Goal: Task Accomplishment & Management: Manage account settings

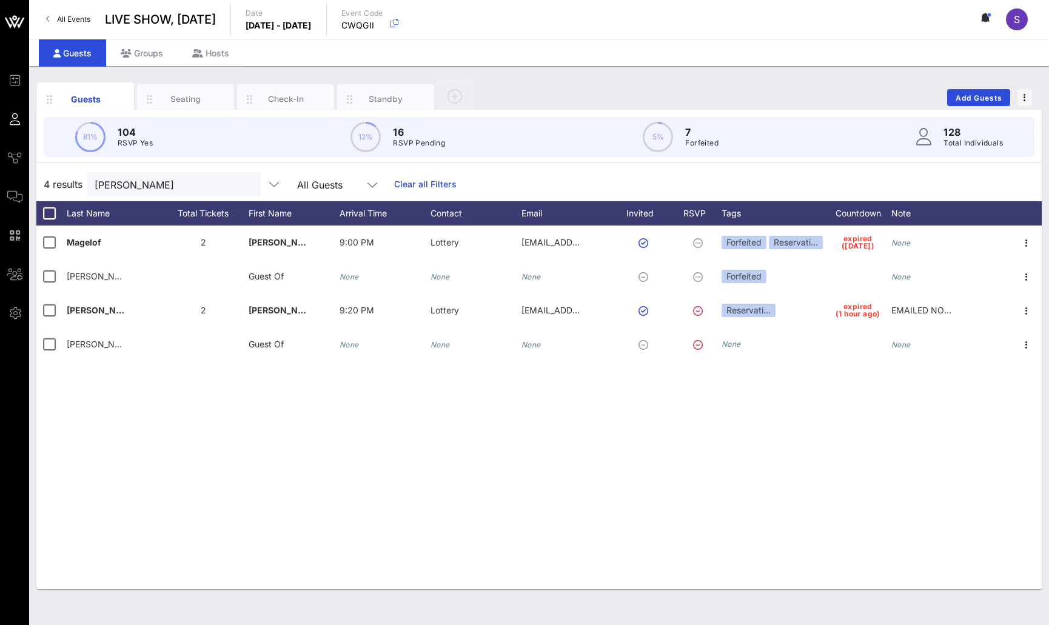
click at [426, 192] on div "emily m All Guests Clear all Filters" at bounding box center [271, 184] width 369 height 24
click at [425, 185] on link "Clear all Filters" at bounding box center [425, 184] width 62 height 13
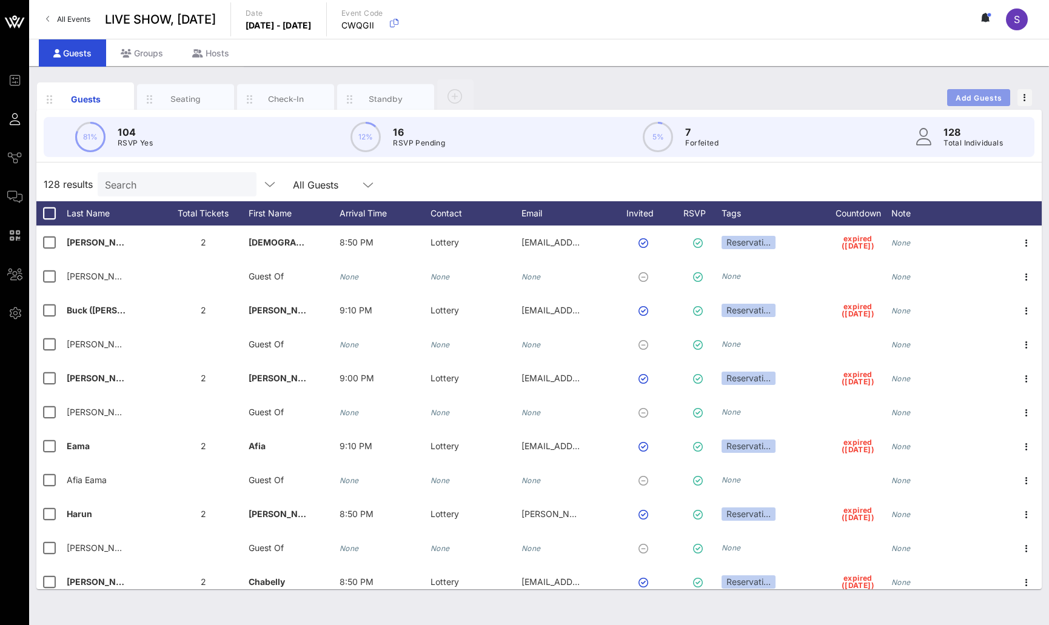
click at [977, 96] on span "Add Guests" at bounding box center [979, 97] width 48 height 9
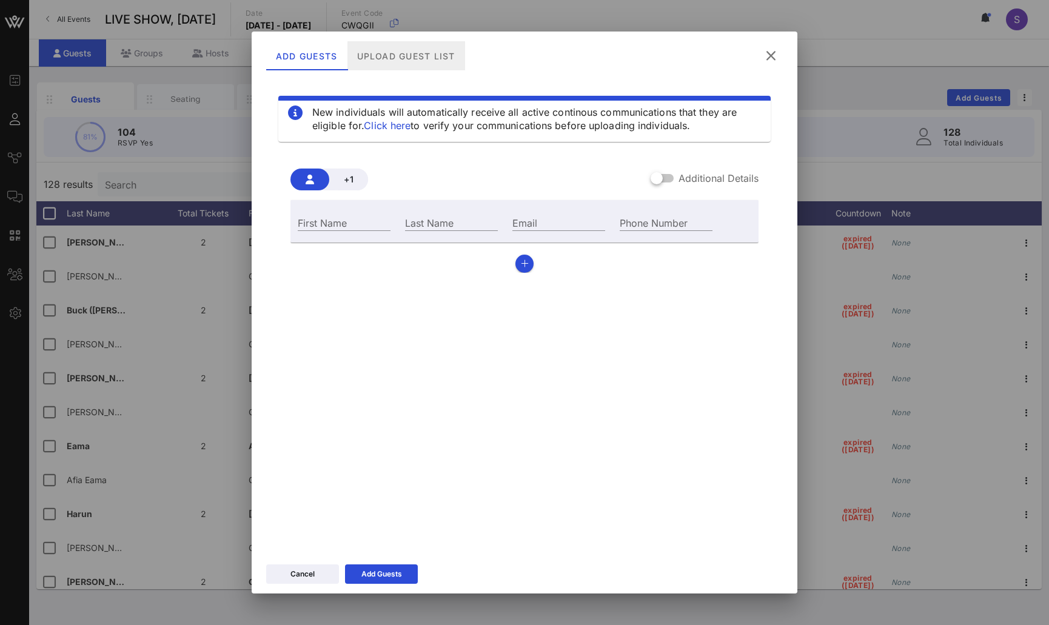
click at [419, 59] on div "Upload Guest List" at bounding box center [406, 55] width 118 height 29
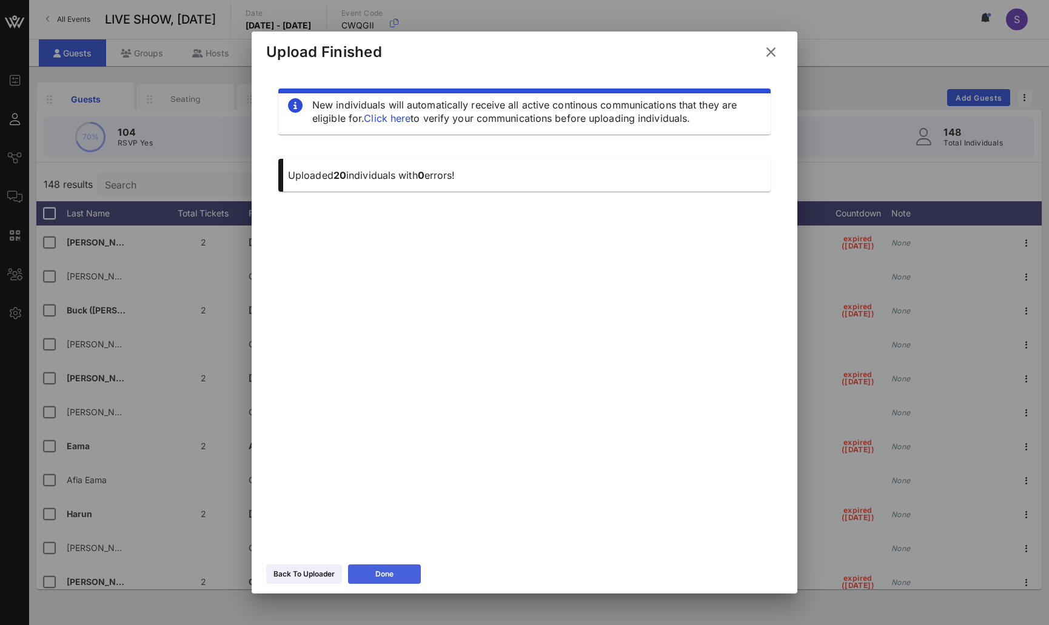
click at [385, 571] on icon at bounding box center [384, 575] width 9 height 8
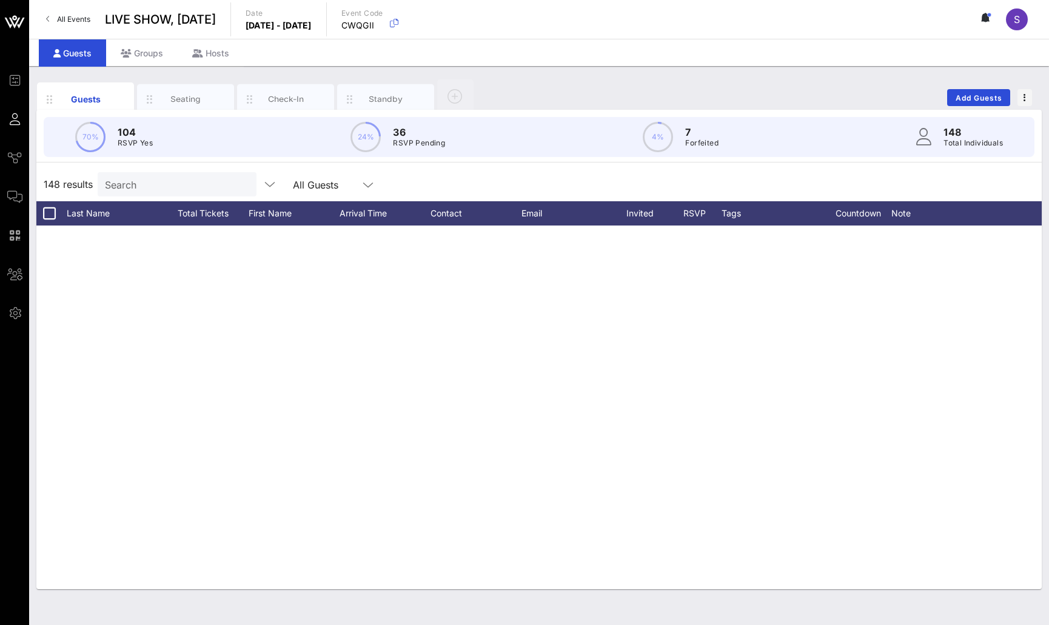
scroll to position [4661, 0]
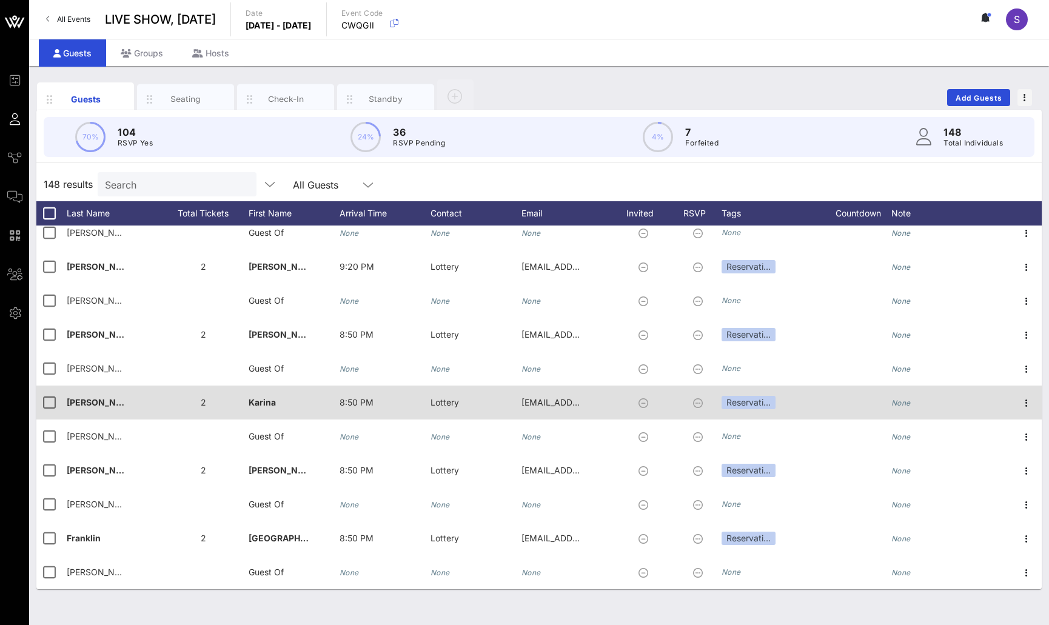
click at [108, 404] on div "Torres�" at bounding box center [112, 410] width 91 height 48
type input "[PERSON_NAME]"
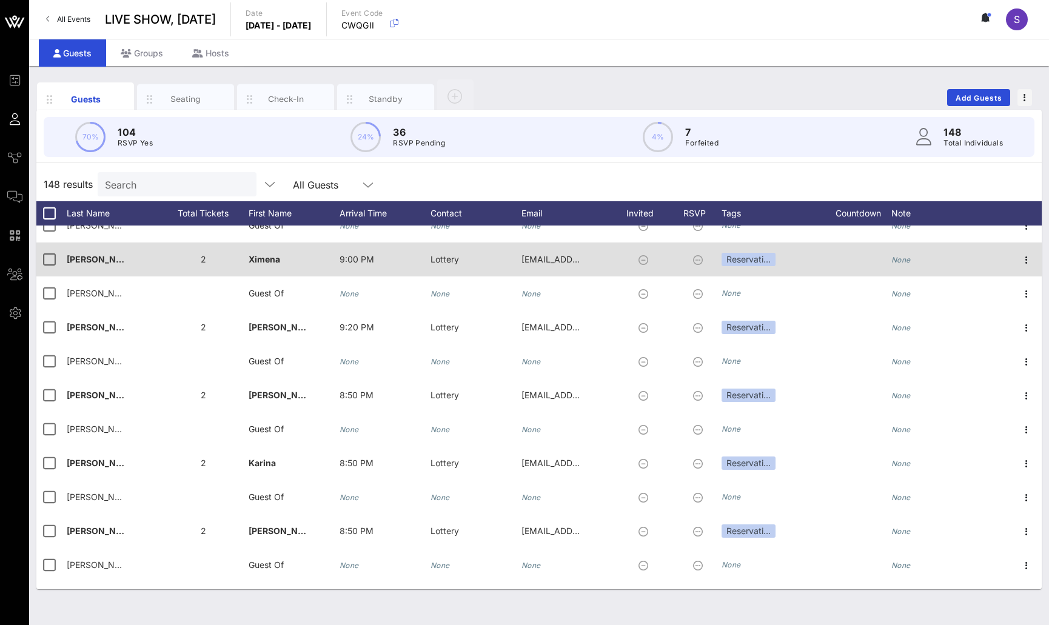
click at [95, 263] on span "Morell�n" at bounding box center [109, 259] width 85 height 10
type input "Morellón"
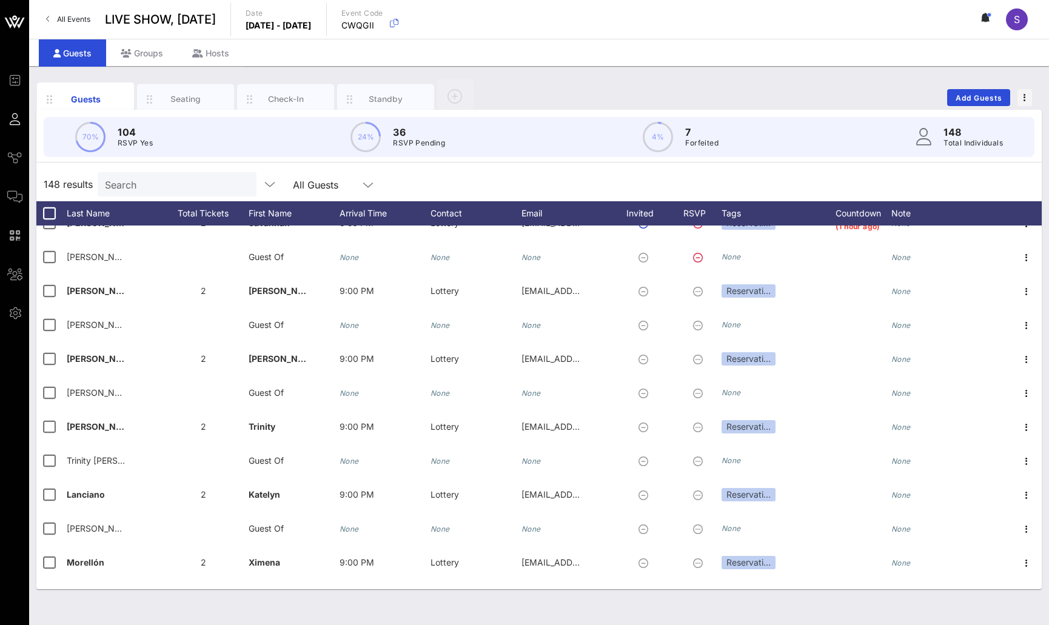
scroll to position [4661, 0]
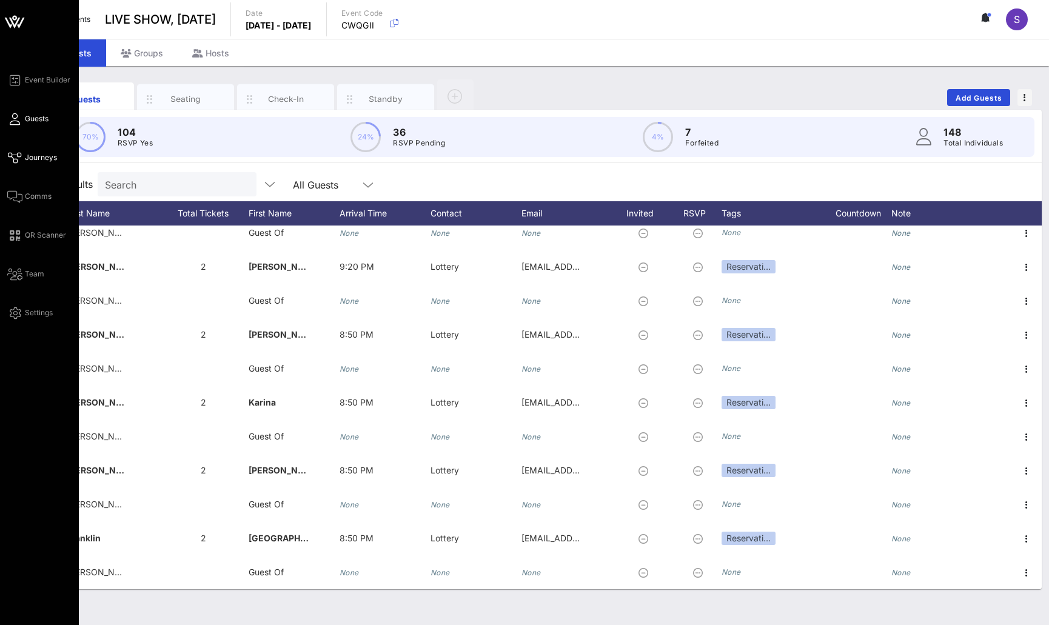
click at [25, 157] on span "Journeys" at bounding box center [41, 157] width 32 height 11
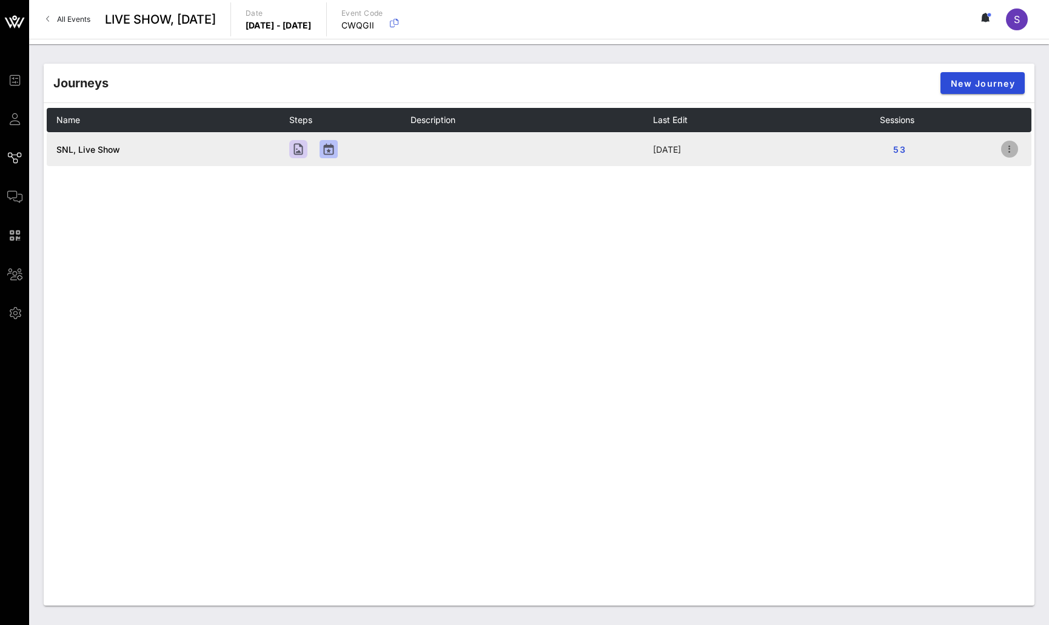
click at [1003, 148] on icon "button" at bounding box center [1009, 149] width 15 height 15
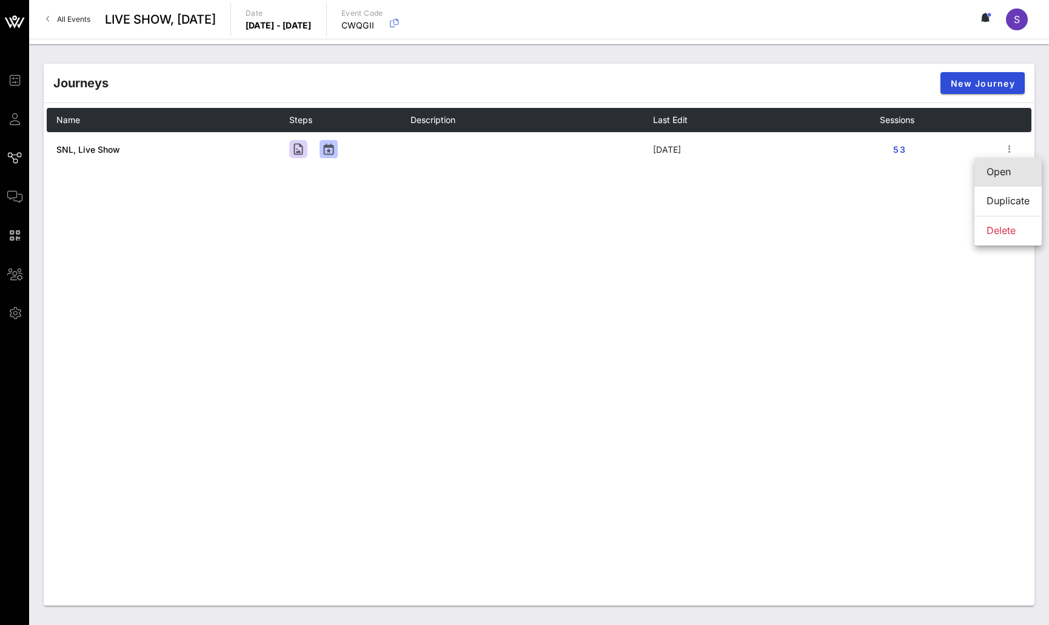
drag, startPoint x: 1004, startPoint y: 155, endPoint x: 1003, endPoint y: 167, distance: 12.7
click at [1004, 167] on div "Open" at bounding box center [1007, 172] width 43 height 12
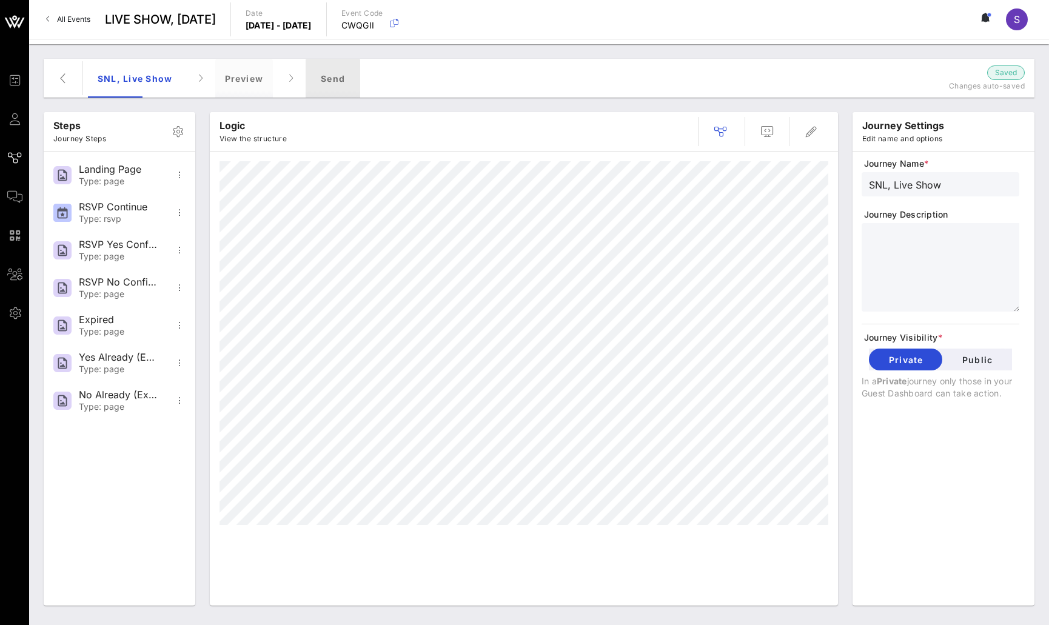
click at [347, 82] on div "Send" at bounding box center [333, 78] width 55 height 39
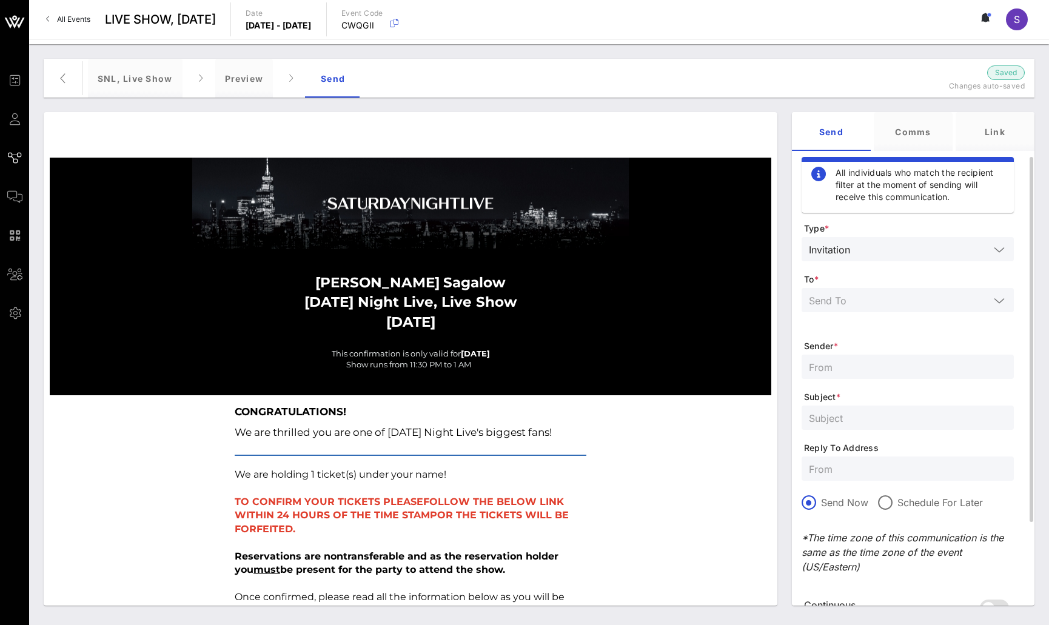
click at [894, 300] on input "text" at bounding box center [899, 300] width 181 height 16
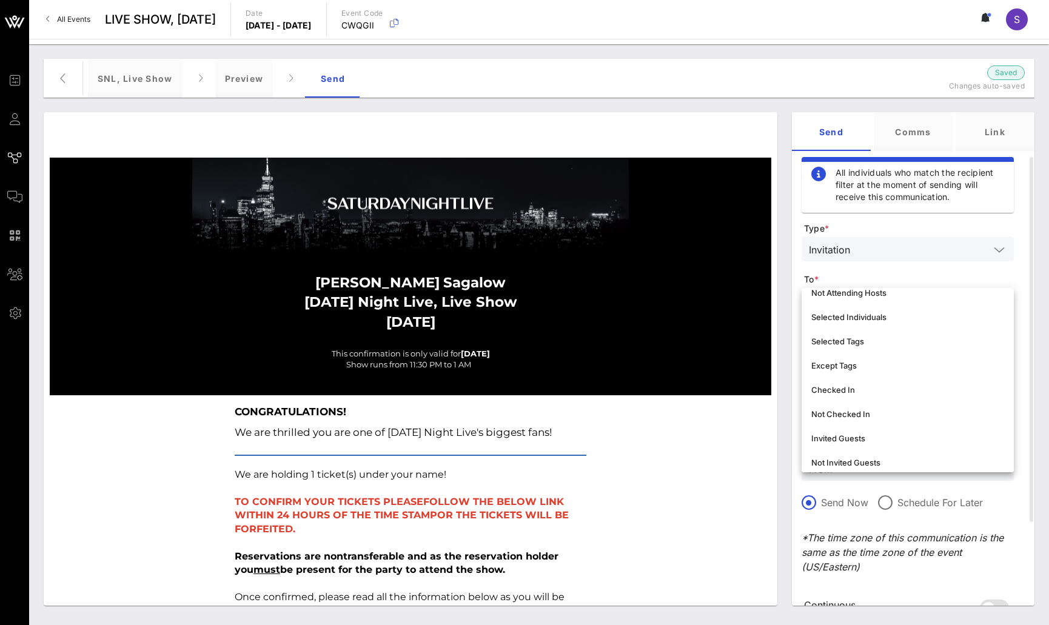
scroll to position [121, 0]
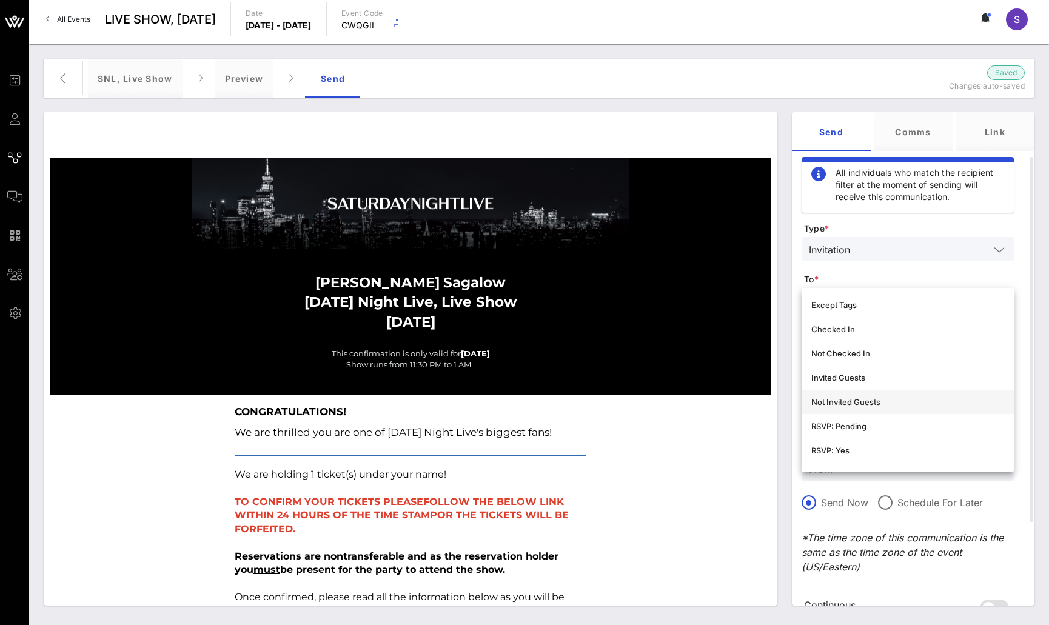
click at [872, 395] on div "Not Invited Guests" at bounding box center [907, 401] width 193 height 19
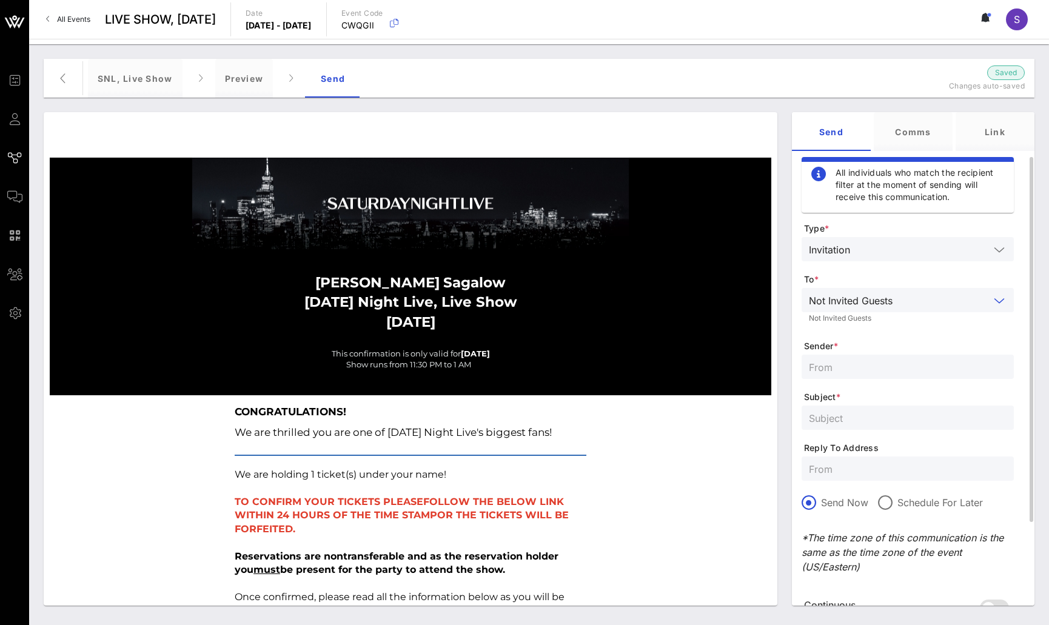
click at [862, 468] on input "text" at bounding box center [908, 469] width 198 height 16
paste input "snl.confirmation@nbcuni.com"
type input "snl.confirmation@nbcuni.com"
click at [852, 415] on input "text" at bounding box center [908, 418] width 198 height 16
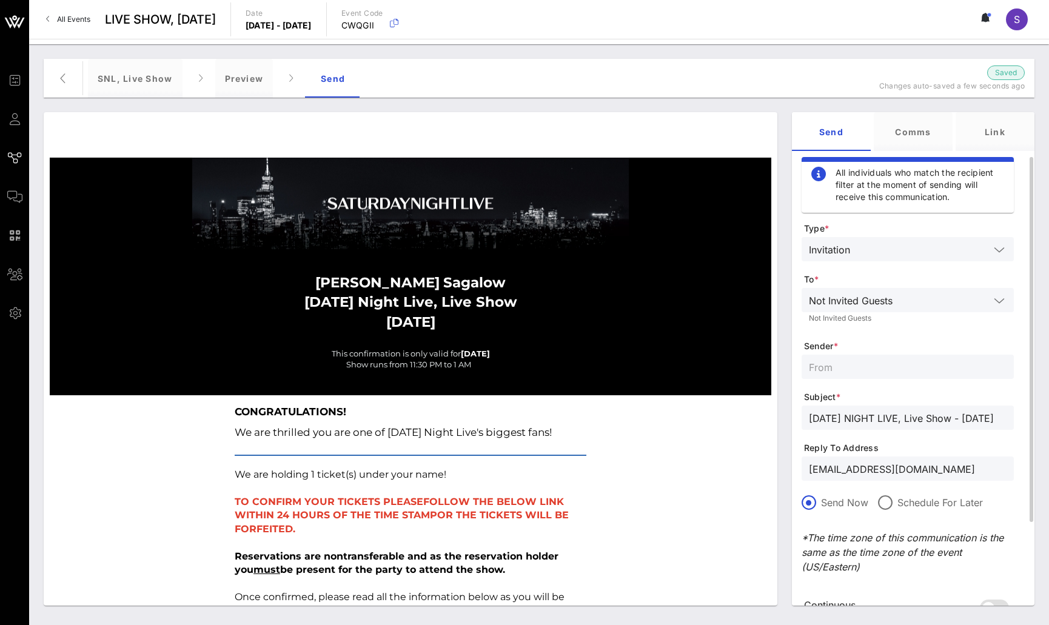
type input "SATURDAY NIGHT LIVE, Live Show - October 04, 2025"
click at [875, 357] on div at bounding box center [908, 367] width 198 height 24
type input "SNL Reservations"
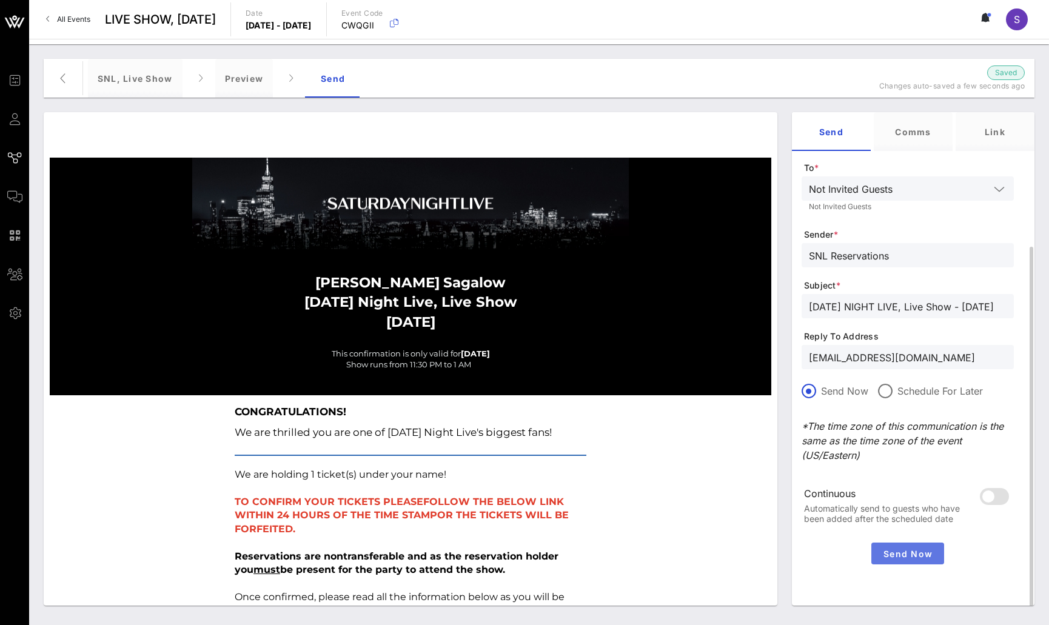
click at [893, 553] on span "Send Now" at bounding box center [907, 554] width 63 height 10
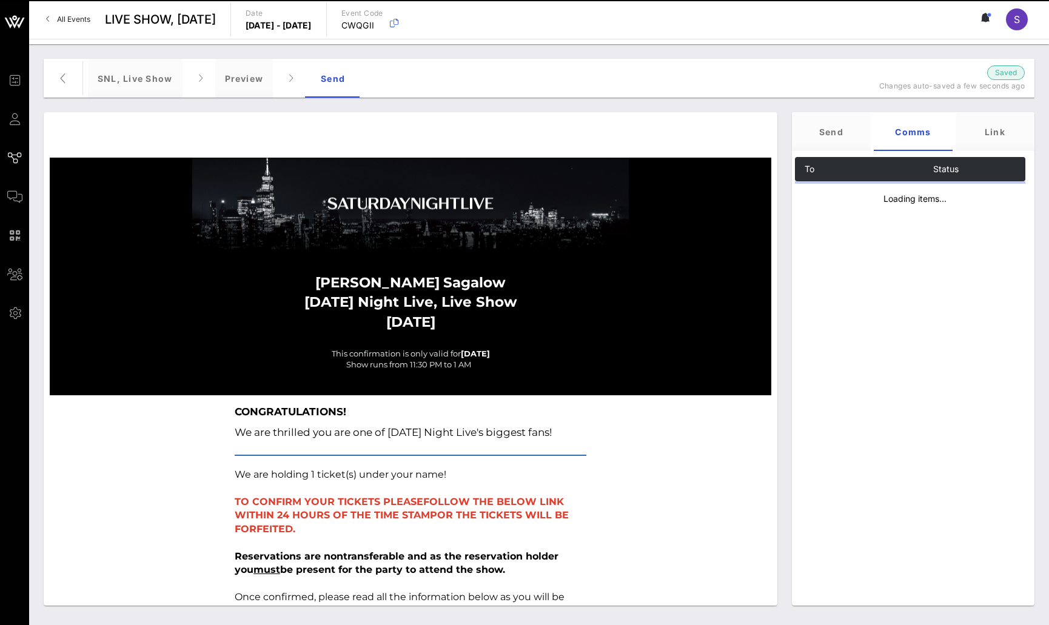
scroll to position [0, 0]
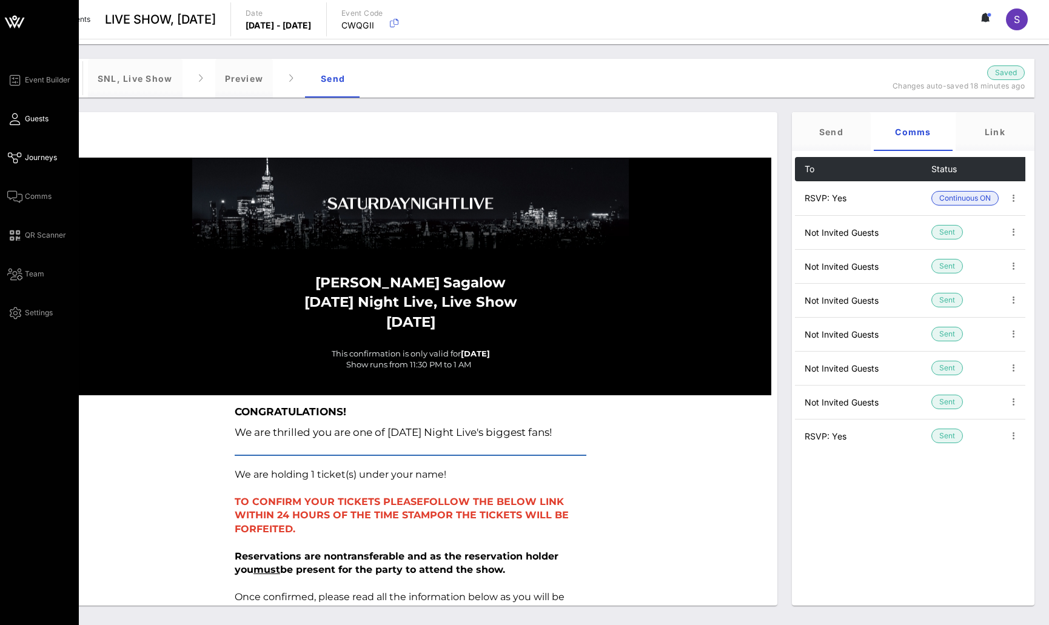
click at [20, 121] on link "Guests" at bounding box center [27, 119] width 41 height 15
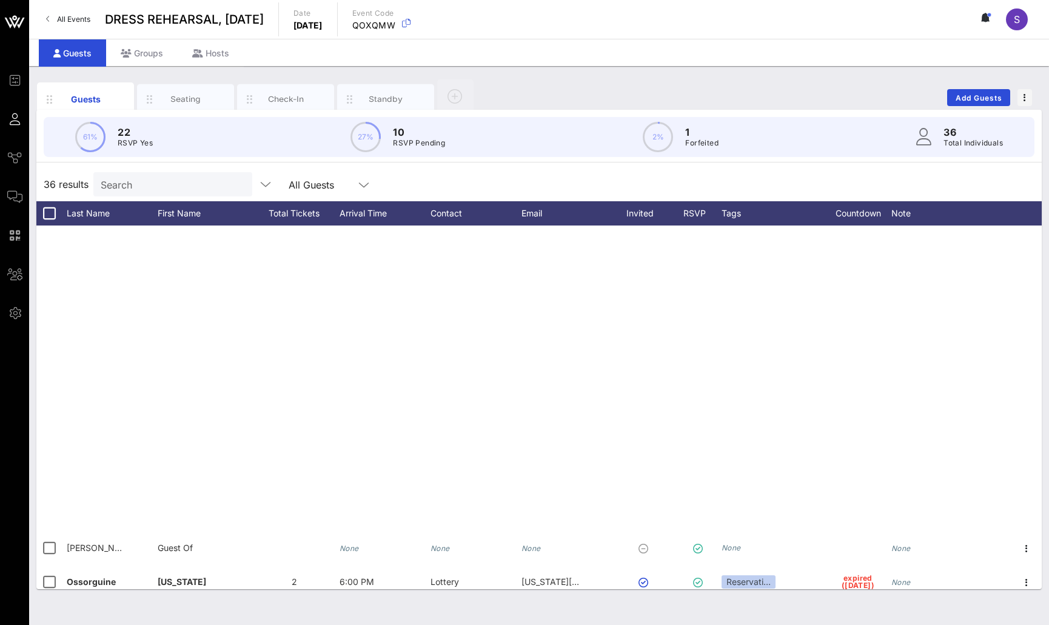
scroll to position [495, 0]
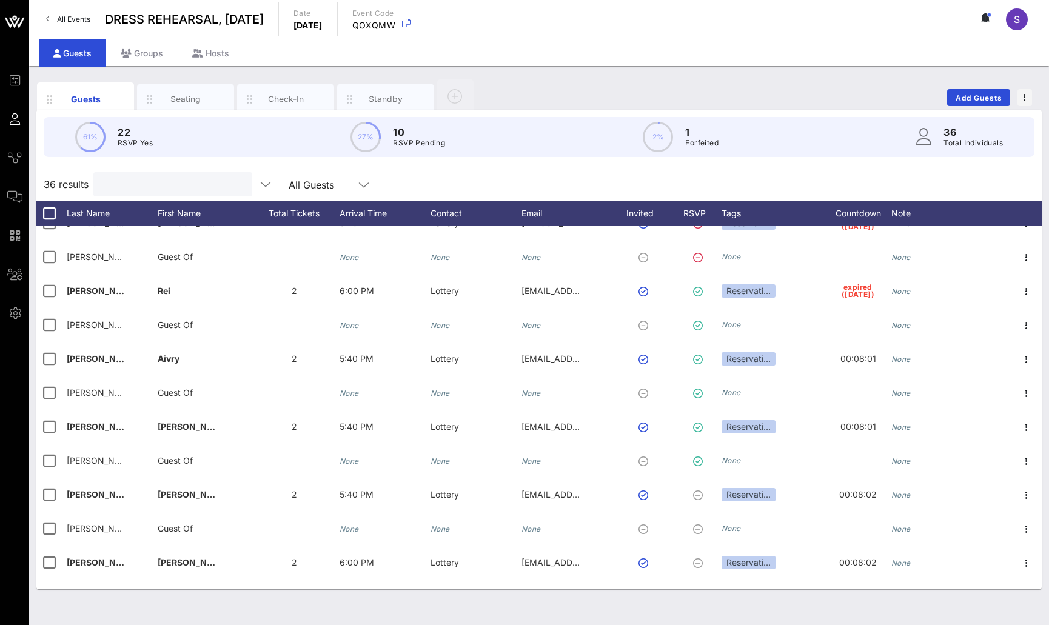
click at [202, 190] on input "text" at bounding box center [172, 184] width 142 height 16
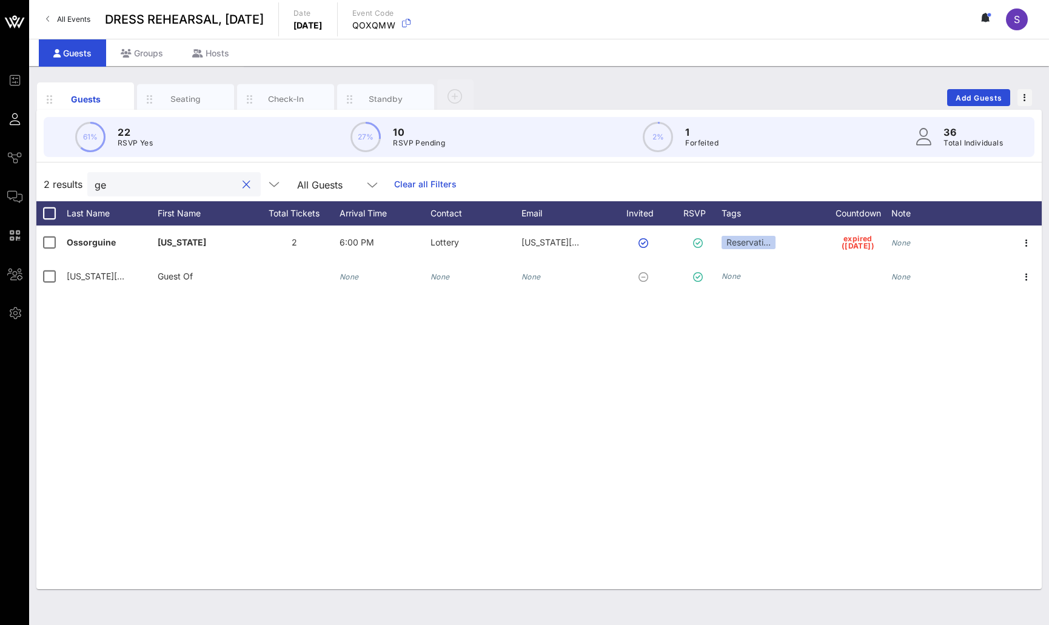
scroll to position [0, 0]
type input "georgia"
click at [240, 188] on div at bounding box center [246, 185] width 15 height 15
click at [243, 185] on button "clear icon" at bounding box center [247, 185] width 8 height 12
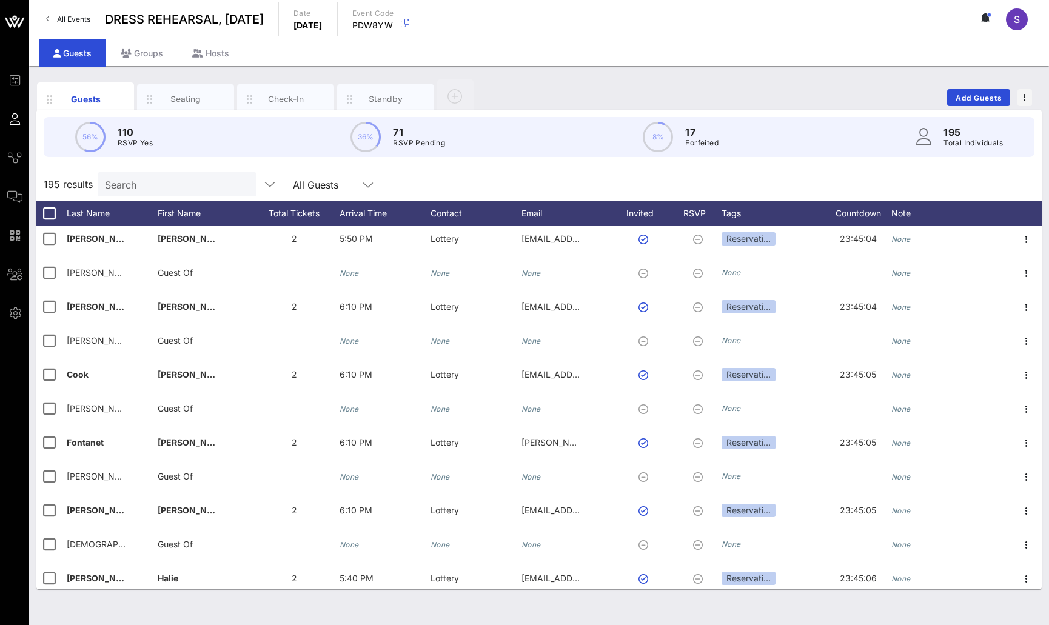
scroll to position [5469, 0]
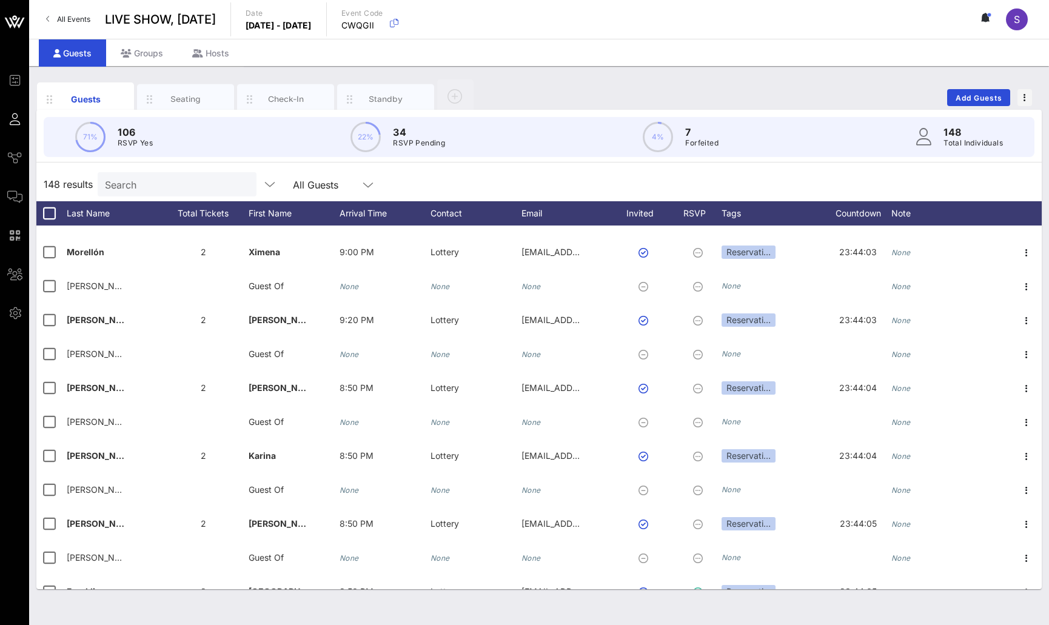
scroll to position [4661, 0]
